Goal: Navigation & Orientation: Find specific page/section

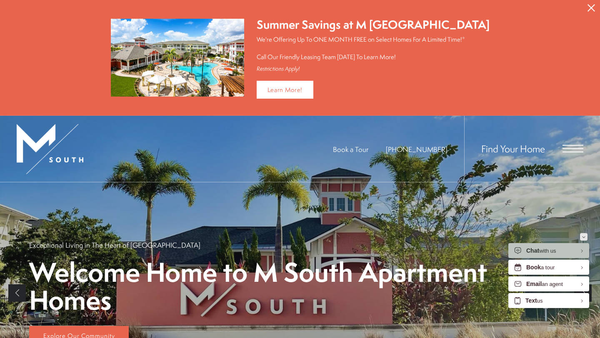
click at [580, 239] on button "Minimize" at bounding box center [583, 236] width 7 height 7
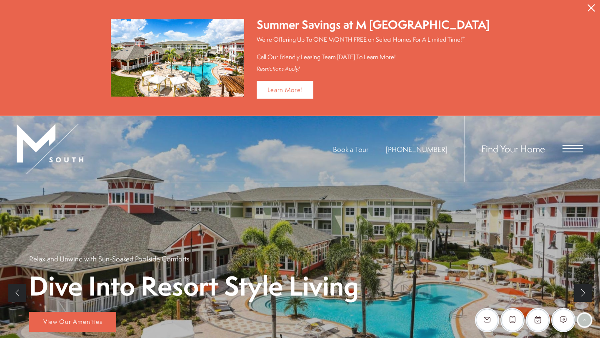
click at [592, 3] on button "Proceed To Website" at bounding box center [590, 8] width 17 height 16
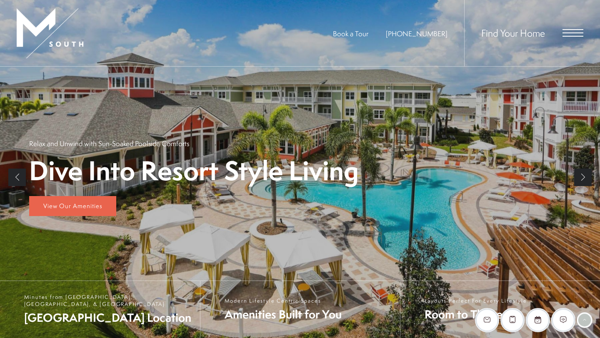
click at [569, 36] on span "Open Menu" at bounding box center [572, 36] width 21 height 1
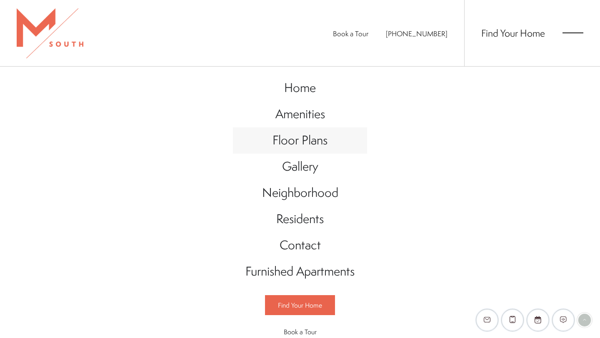
click at [297, 137] on span "Floor Plans" at bounding box center [299, 140] width 55 height 17
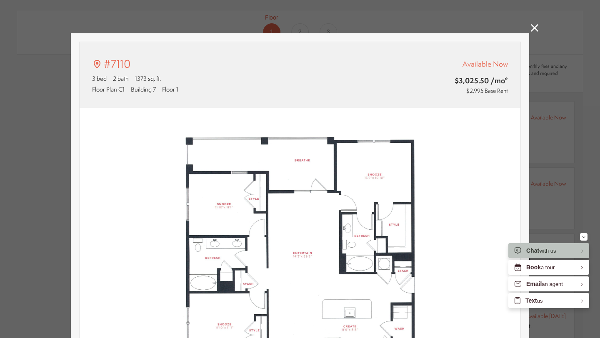
type input "**********"
click at [534, 29] on icon at bounding box center [534, 27] width 7 height 7
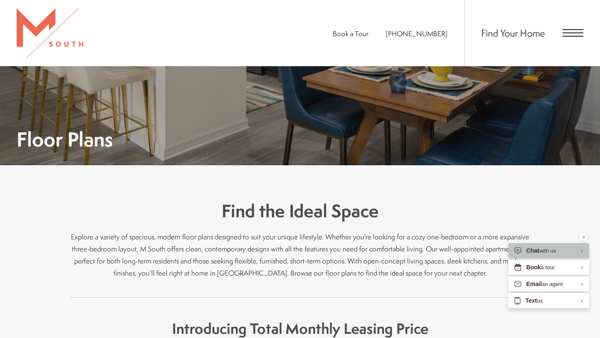
scroll to position [67, 0]
